Goal: Find specific page/section: Find specific page/section

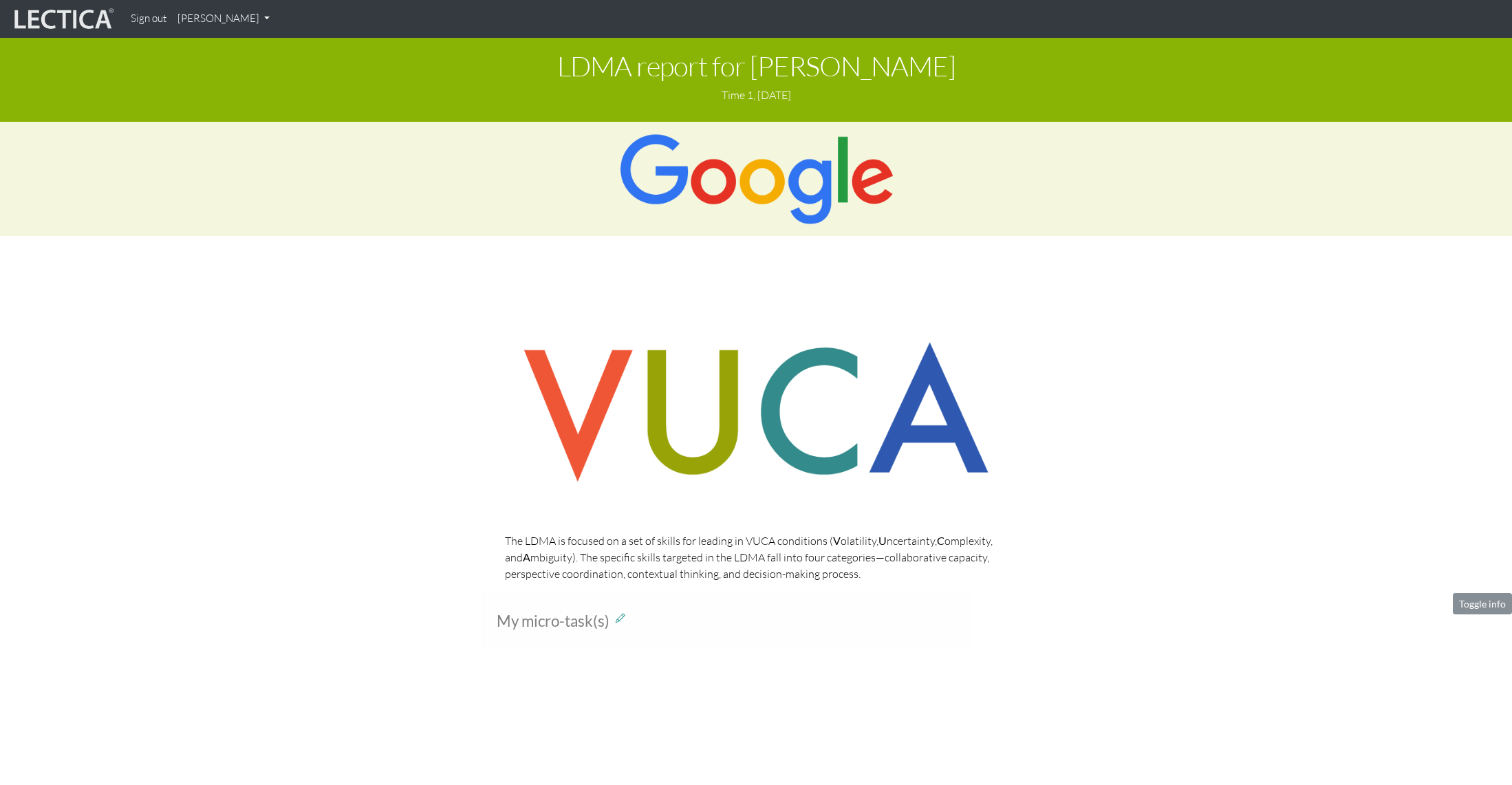
click at [780, 166] on img at bounding box center [756, 178] width 277 height 93
click at [210, 18] on link "[PERSON_NAME]" at bounding box center [223, 18] width 103 height 27
click at [229, 48] on link "My Profile" at bounding box center [241, 50] width 110 height 17
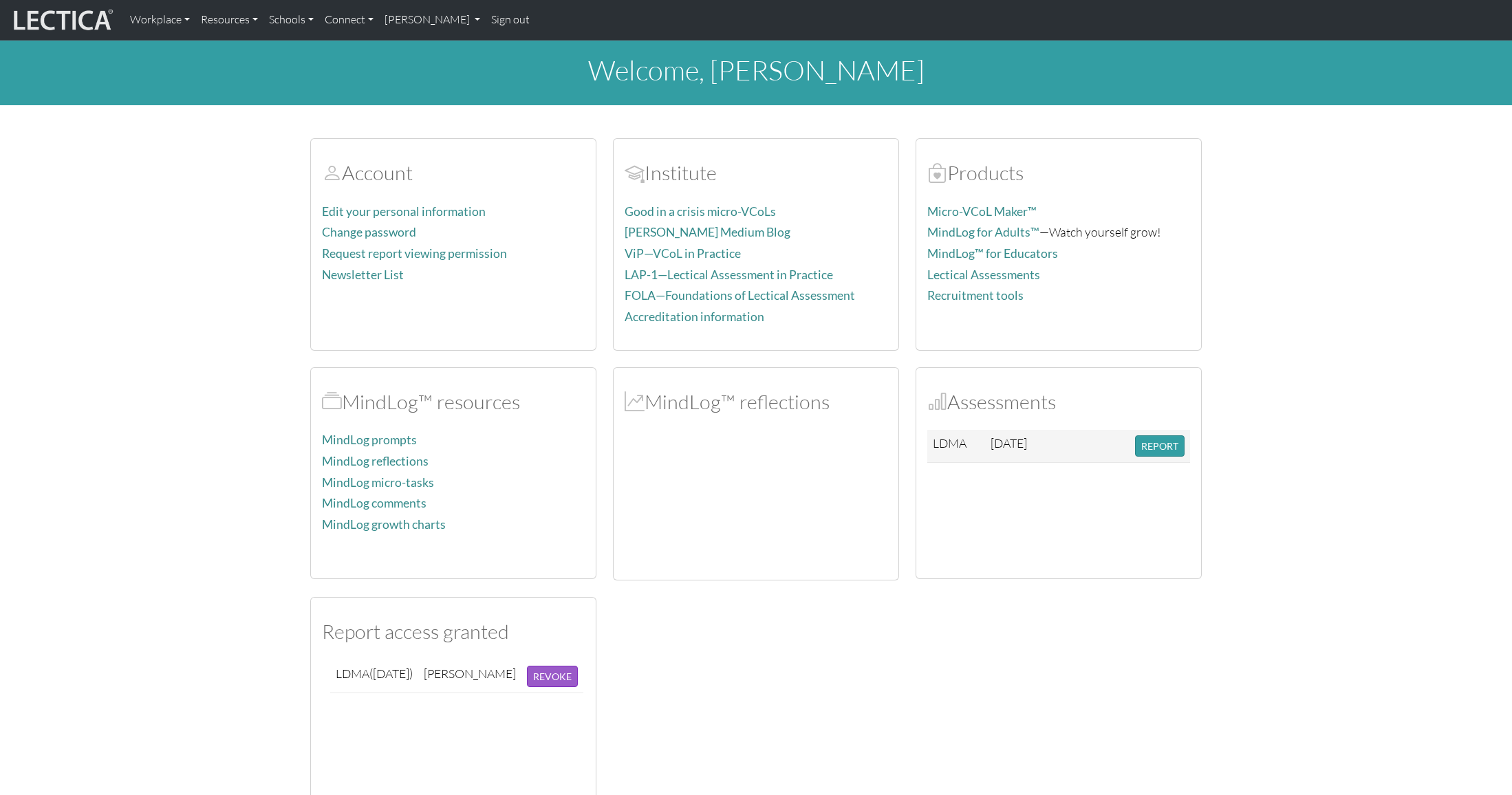
click at [804, 402] on h2 "MindLog™ reflections" at bounding box center [756, 402] width 263 height 24
click at [1088, 427] on div "Assessments LDMA [DATE] REPORT" at bounding box center [1058, 473] width 285 height 211
click at [1145, 445] on button "REPORT" at bounding box center [1159, 446] width 49 height 22
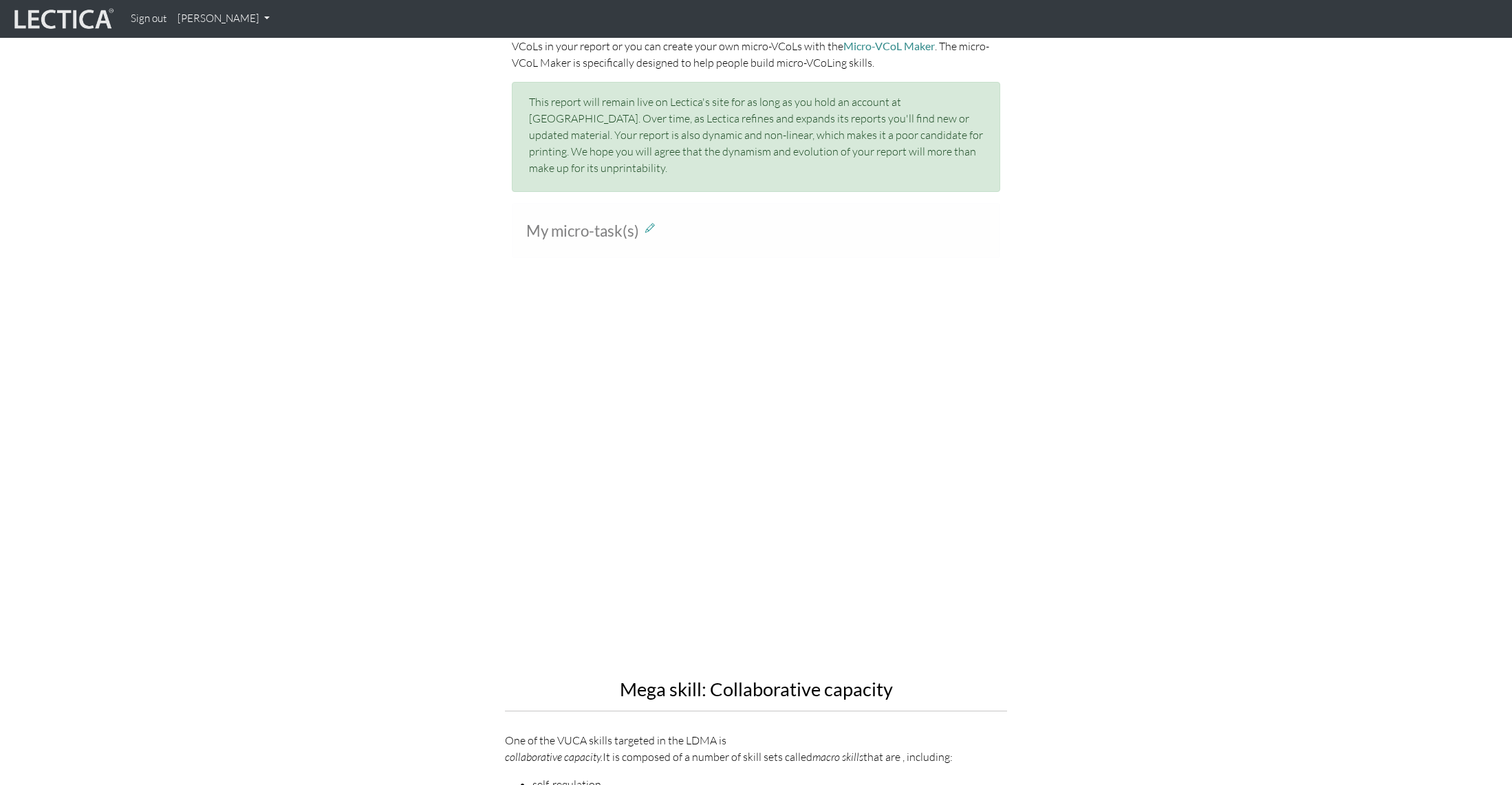
scroll to position [1161, 0]
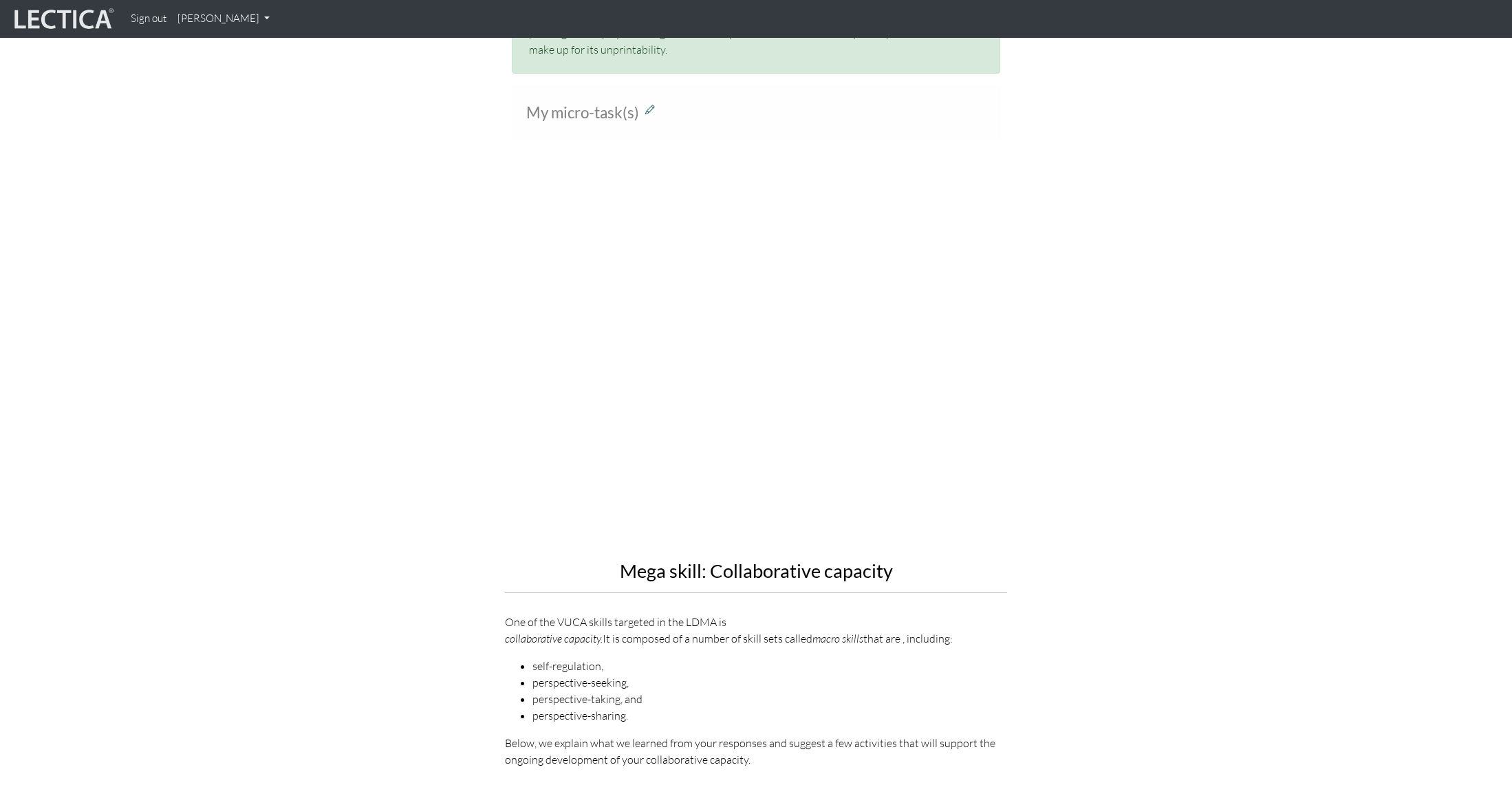
click at [651, 103] on icon at bounding box center [650, 109] width 10 height 12
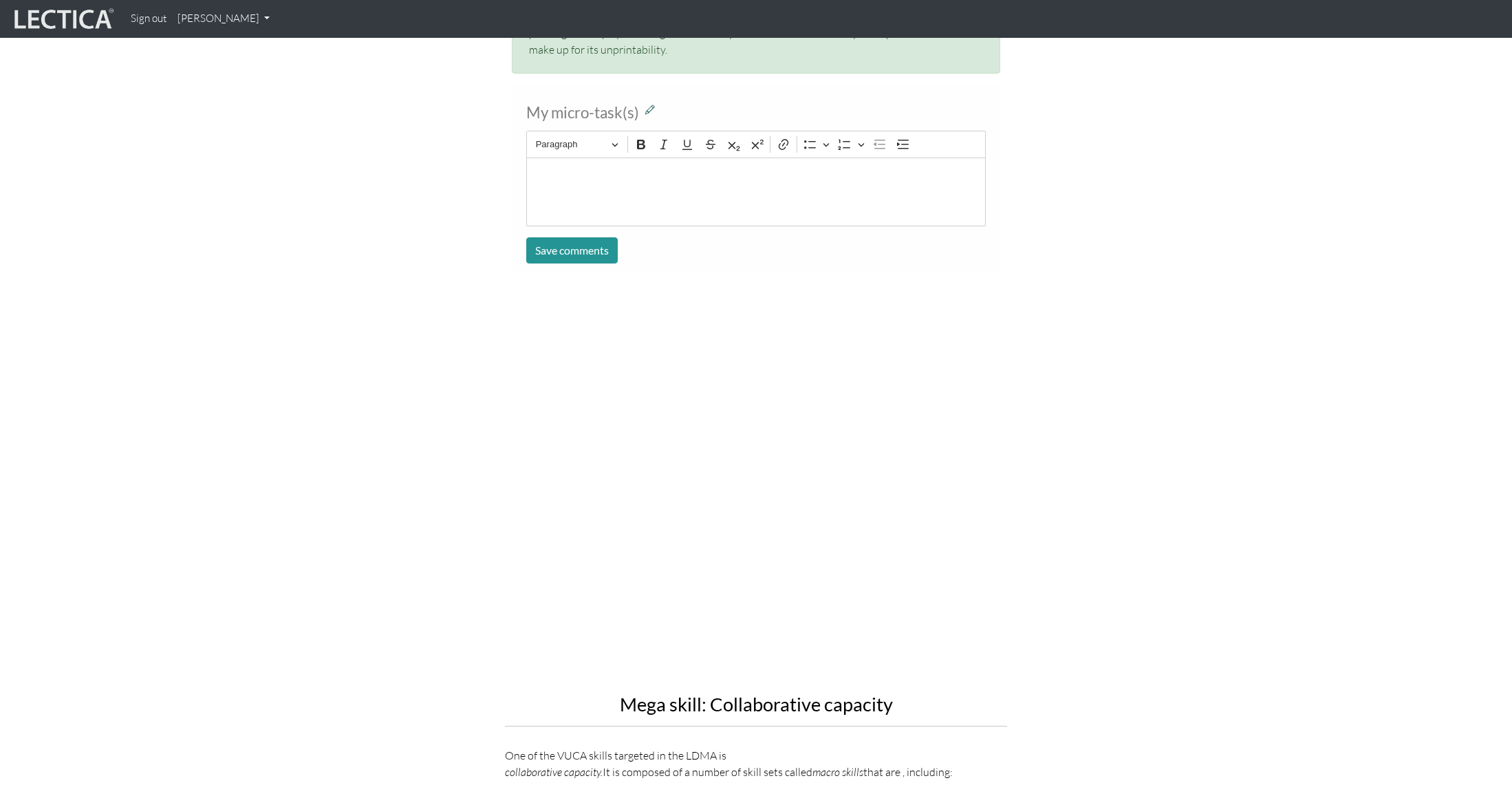
click at [651, 103] on icon at bounding box center [650, 109] width 10 height 12
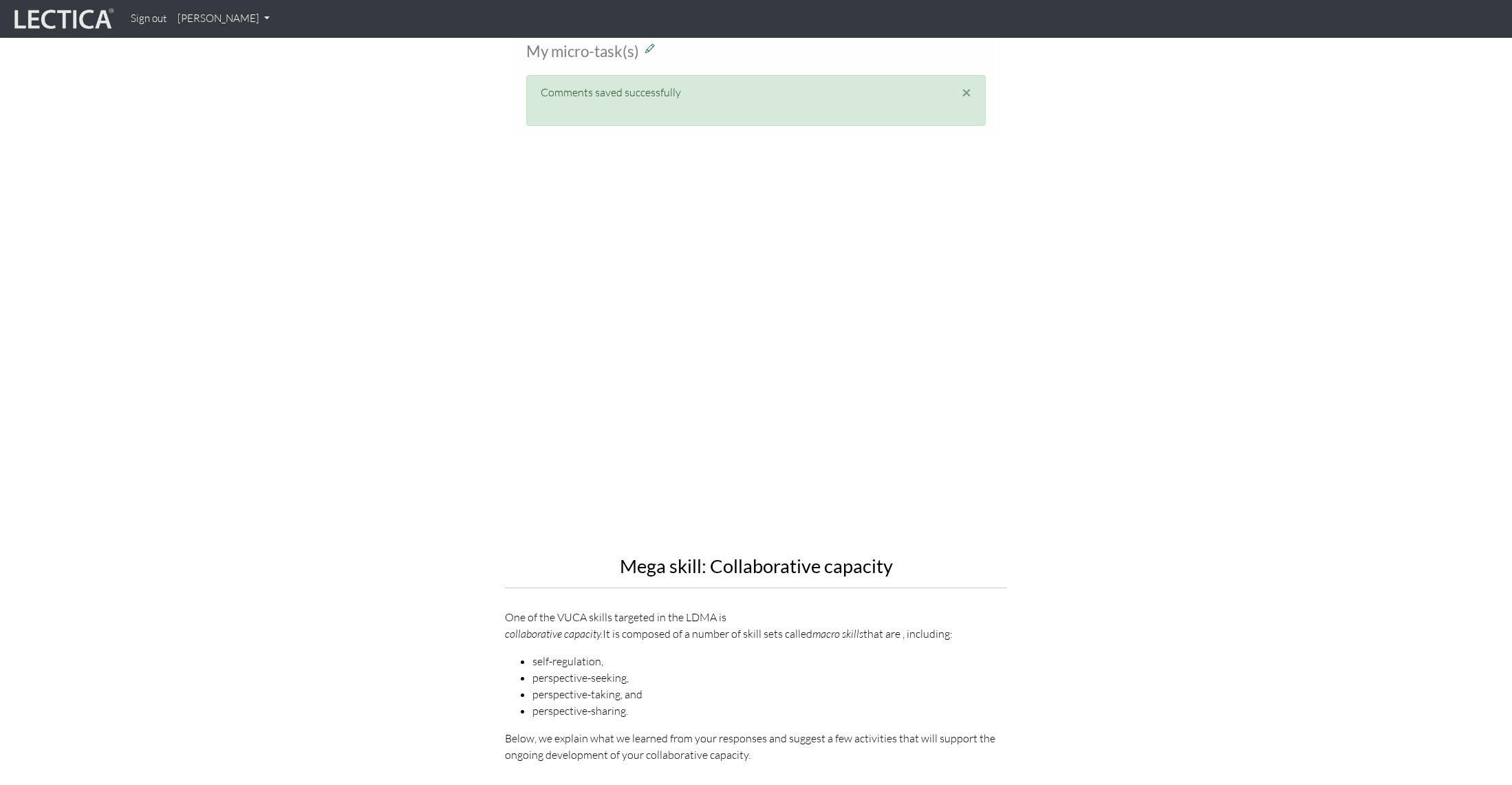
scroll to position [1502, 0]
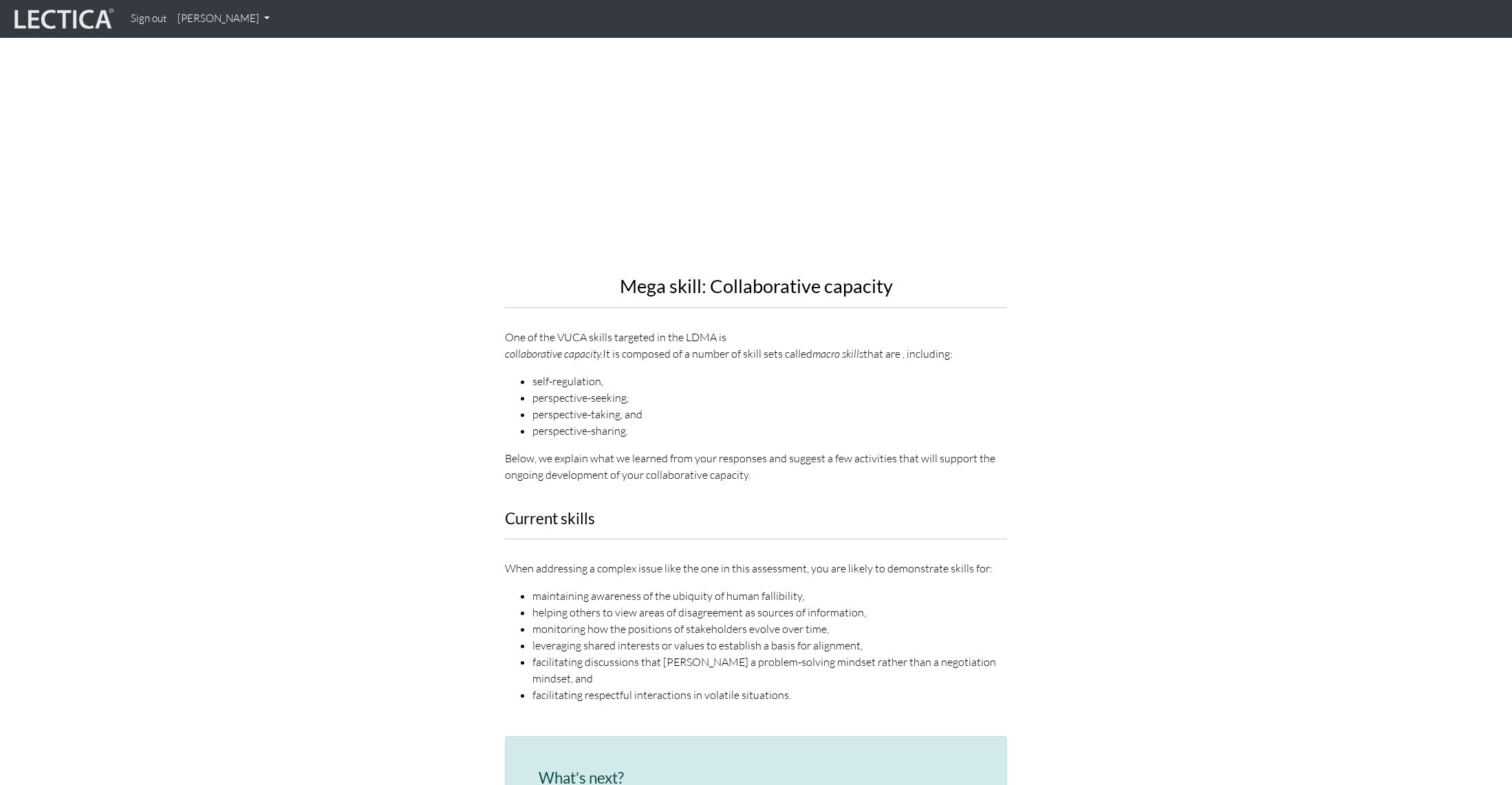
click at [843, 293] on div "Mega skill: Collaborative capacity One of the VUCA skills targeted in the LDMA …" at bounding box center [756, 207] width 502 height 551
